Goal: Feedback & Contribution: Leave review/rating

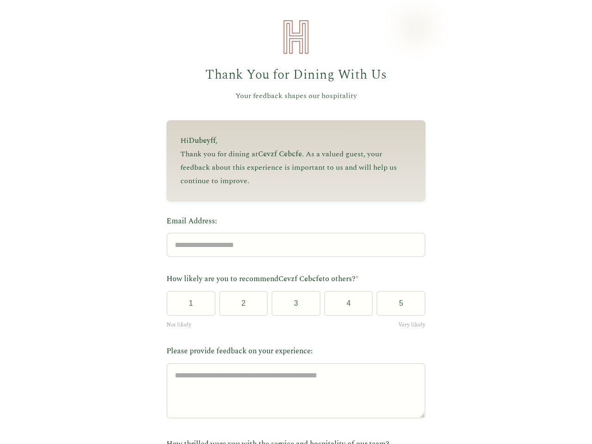
click at [292, 222] on label "Email Address:" at bounding box center [296, 222] width 259 height 12
click at [292, 233] on input "Email Address:" at bounding box center [296, 245] width 259 height 25
click at [292, 222] on label "Email Address:" at bounding box center [296, 222] width 259 height 12
click at [292, 233] on input "Email Address:" at bounding box center [296, 245] width 259 height 25
click at [187, 307] on button "1" at bounding box center [191, 303] width 49 height 25
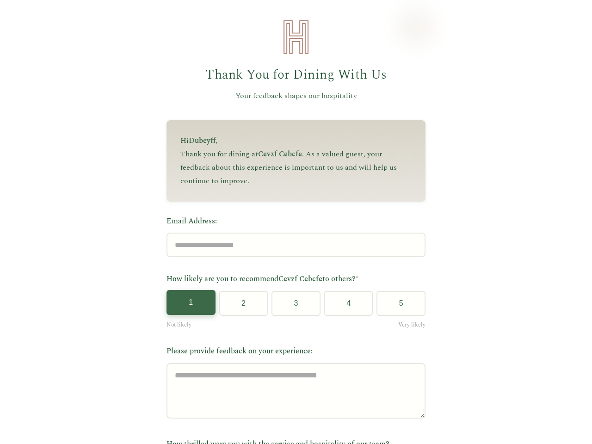
click at [240, 307] on button "2" at bounding box center [243, 303] width 49 height 25
click at [292, 307] on button "3" at bounding box center [296, 303] width 49 height 25
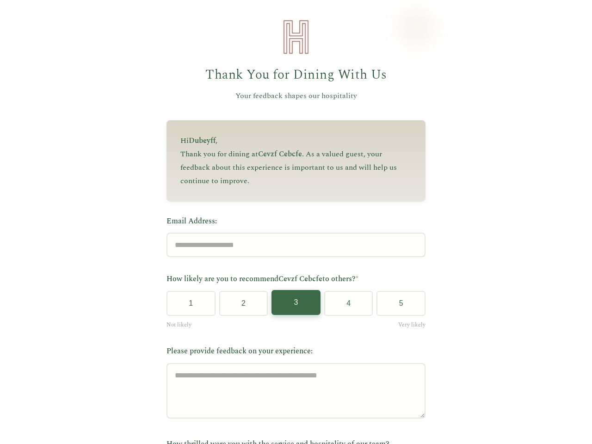
click at [345, 307] on button "4" at bounding box center [348, 303] width 49 height 25
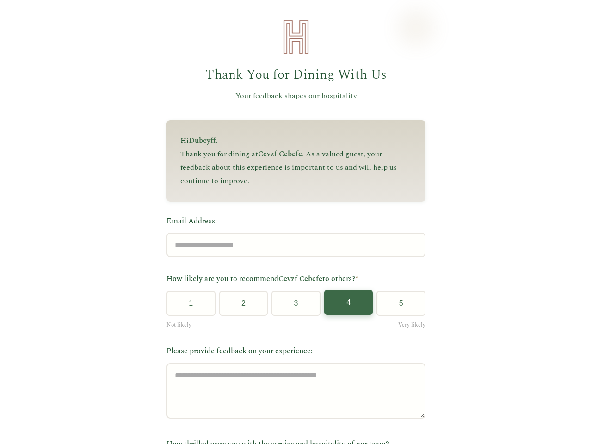
click at [398, 307] on button "5" at bounding box center [401, 303] width 49 height 25
